Goal: Information Seeking & Learning: Find specific fact

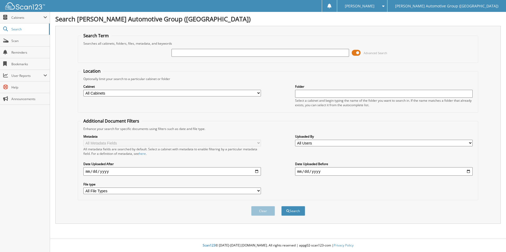
drag, startPoint x: 200, startPoint y: 99, endPoint x: 197, endPoint y: 94, distance: 5.8
click at [200, 98] on div "Cabinet All Cabinets ACCOUNTS PAYABLE ACCOUNTS RECEIVABLE CANCELLATIONS CO LCC" at bounding box center [278, 95] width 395 height 29
click at [195, 91] on select "All Cabinets ACCOUNTS PAYABLE ACCOUNTS RECEIVABLE CANCELLATIONS CO LCC LCD CAR …" at bounding box center [172, 93] width 178 height 7
select select "44275"
click at [83, 90] on select "All Cabinets ACCOUNTS PAYABLE ACCOUNTS RECEIVABLE CANCELLATIONS CO LCC LCD CAR …" at bounding box center [172, 93] width 178 height 7
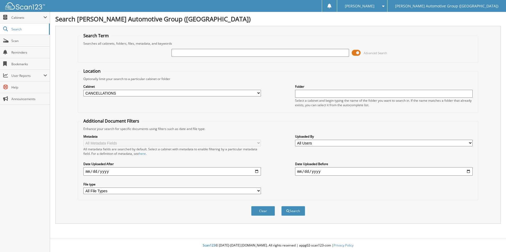
click at [221, 53] on input "text" at bounding box center [260, 53] width 178 height 8
type input "SLA95211"
click at [281, 206] on button "Search" at bounding box center [293, 211] width 24 height 10
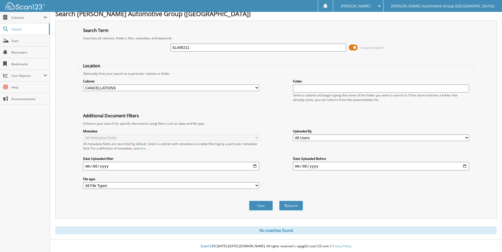
scroll to position [6, 0]
drag, startPoint x: 262, startPoint y: 46, endPoint x: 136, endPoint y: 38, distance: 126.4
click at [175, 41] on div "SLA95211 Advanced Search" at bounding box center [275, 47] width 391 height 14
type input "S"
type input "LGA58485"
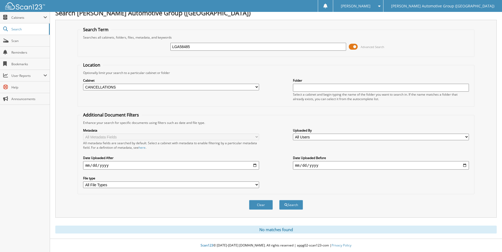
click at [279, 200] on button "Search" at bounding box center [291, 205] width 24 height 10
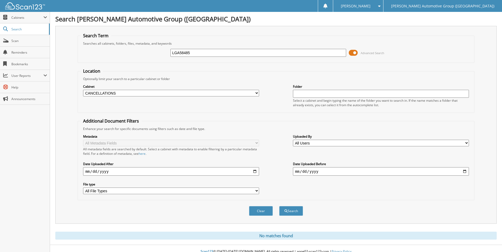
drag, startPoint x: 261, startPoint y: 50, endPoint x: 142, endPoint y: 39, distance: 119.0
click at [170, 47] on div "LGA58485 Advanced Search" at bounding box center [275, 53] width 391 height 14
type input "J"
type input "H"
type input "HF165789"
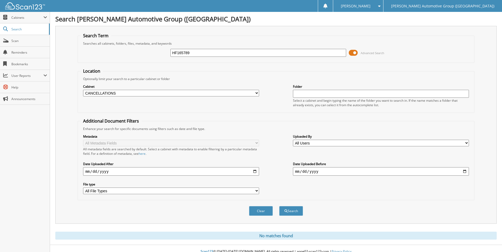
click at [279, 206] on button "Search" at bounding box center [291, 211] width 24 height 10
drag, startPoint x: 234, startPoint y: 52, endPoint x: 111, endPoint y: 46, distance: 123.2
click at [115, 46] on div "HF165789 Advanced Search" at bounding box center [275, 53] width 391 height 14
type input "JG126333"
click at [279, 206] on button "Search" at bounding box center [291, 211] width 24 height 10
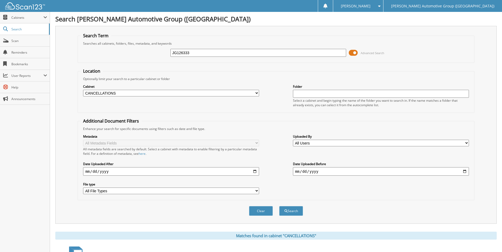
drag, startPoint x: 234, startPoint y: 55, endPoint x: 145, endPoint y: 52, distance: 89.2
click at [148, 53] on div "JG126333 Advanced Search" at bounding box center [275, 53] width 391 height 14
type input "RT578492"
click at [279, 206] on button "Search" at bounding box center [291, 211] width 24 height 10
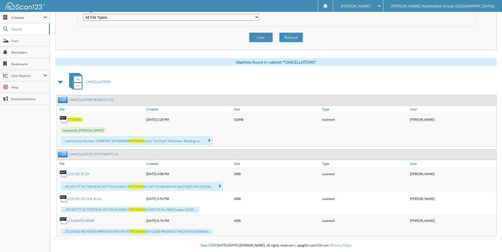
click at [73, 120] on span "RT578492" at bounding box center [74, 119] width 15 height 4
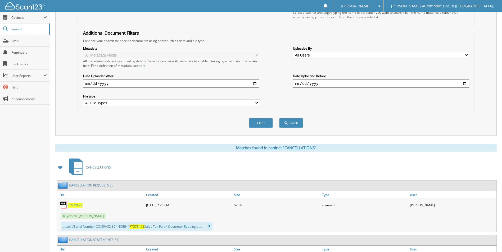
scroll to position [0, 0]
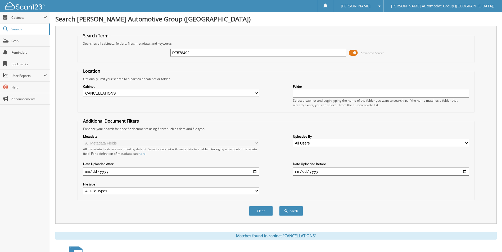
drag, startPoint x: 197, startPoint y: 52, endPoint x: 137, endPoint y: 53, distance: 60.3
click at [138, 53] on div "RT578492 Advanced Search" at bounding box center [275, 53] width 391 height 14
type input "M"
type input "DKF91053"
click at [279, 206] on button "Search" at bounding box center [291, 211] width 24 height 10
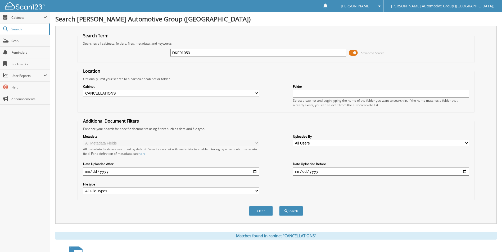
drag, startPoint x: 211, startPoint y: 54, endPoint x: 57, endPoint y: 60, distance: 154.6
click at [74, 61] on div "Search Term Searches all cabinets, folders, files, metadata, and keywords DKF91…" at bounding box center [275, 125] width 441 height 198
type input "HF165789"
click at [279, 206] on button "Search" at bounding box center [291, 211] width 24 height 10
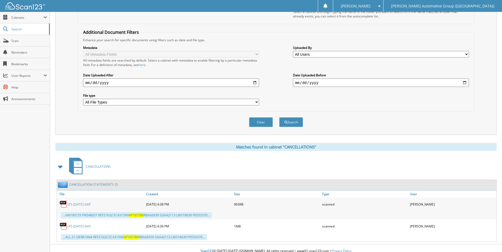
scroll to position [95, 0]
